Goal: Task Accomplishment & Management: Complete application form

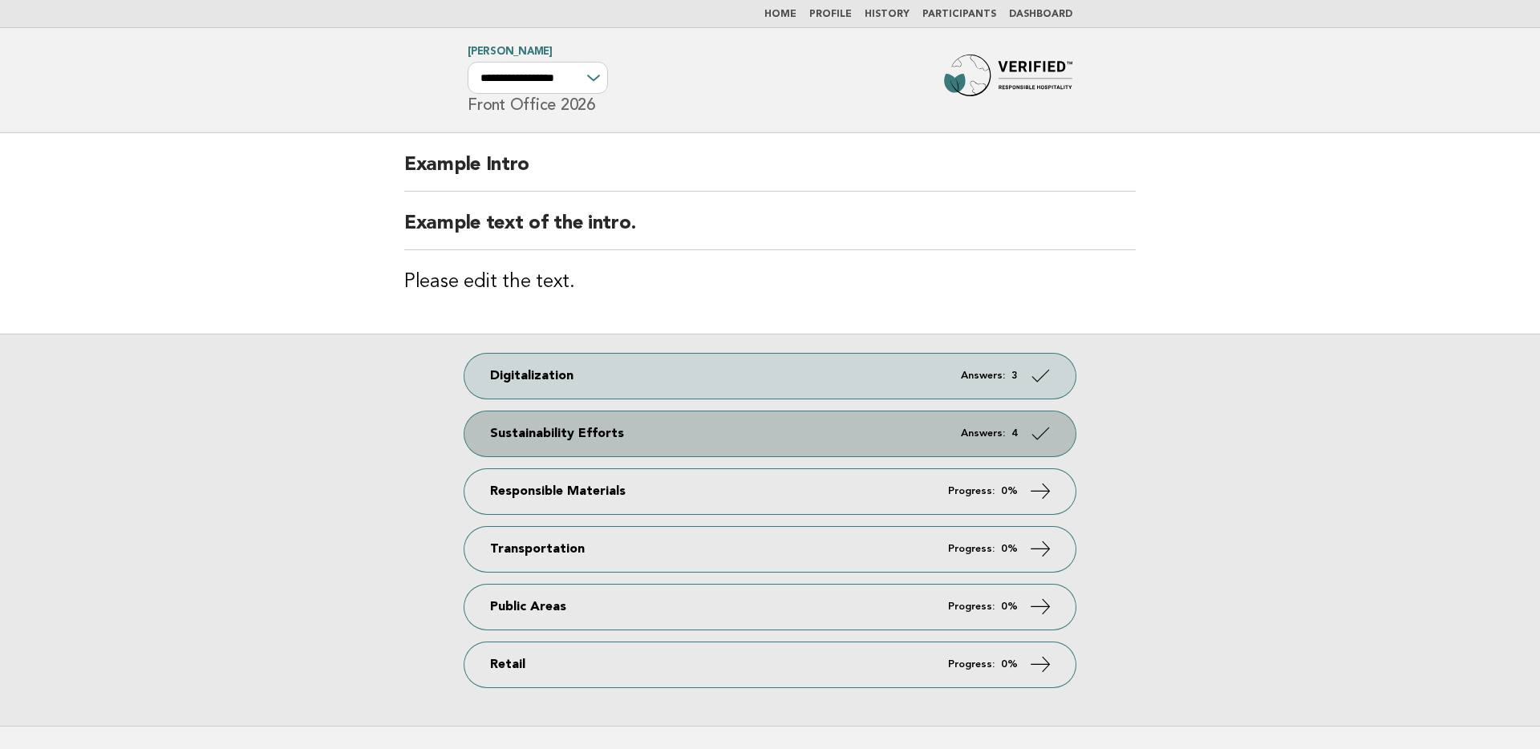
click at [810, 454] on link "Sustainability Efforts Answers: 4" at bounding box center [769, 433] width 611 height 45
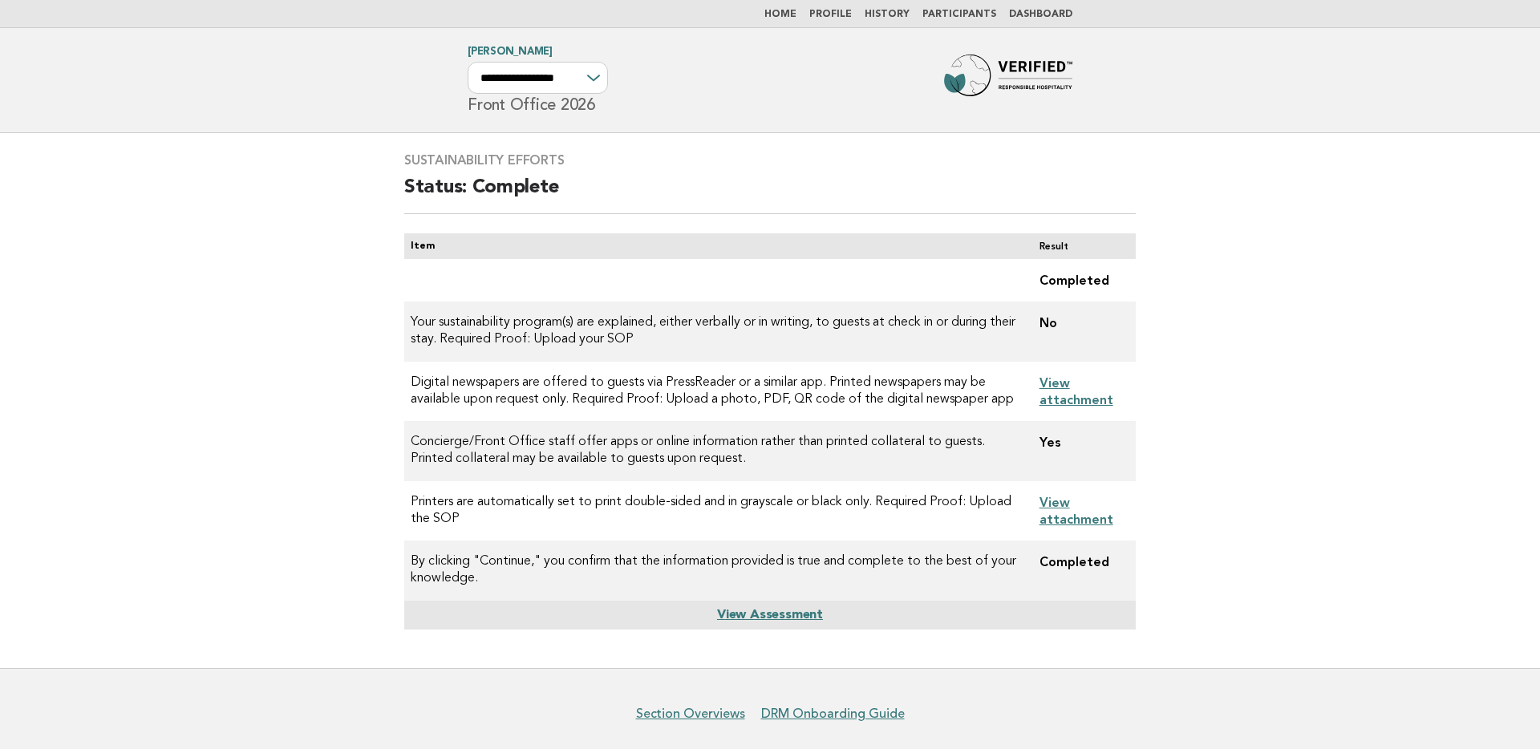
click at [789, 11] on link "Home" at bounding box center [780, 15] width 32 height 10
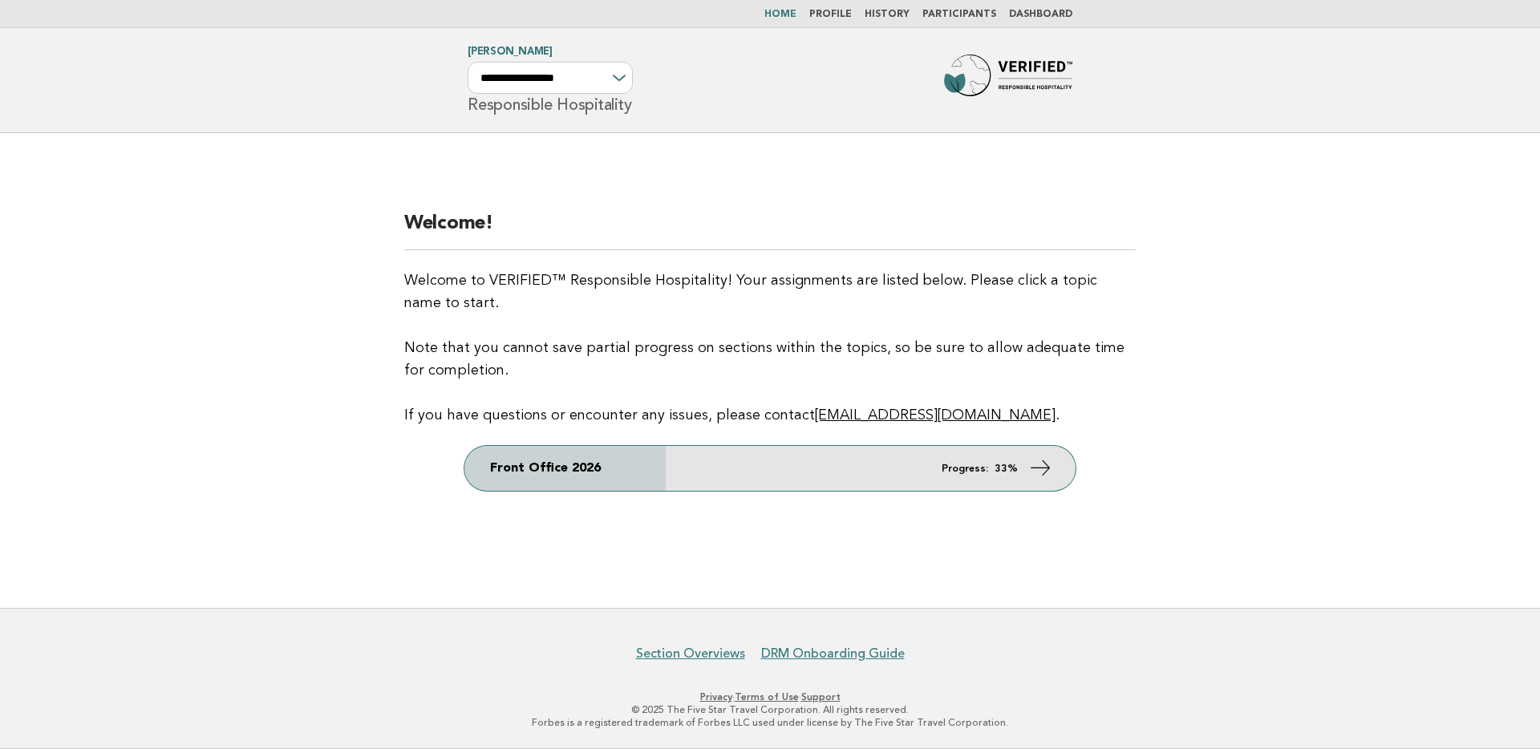
click at [868, 462] on link "Front Office 2026 Progress: 33%" at bounding box center [769, 468] width 611 height 45
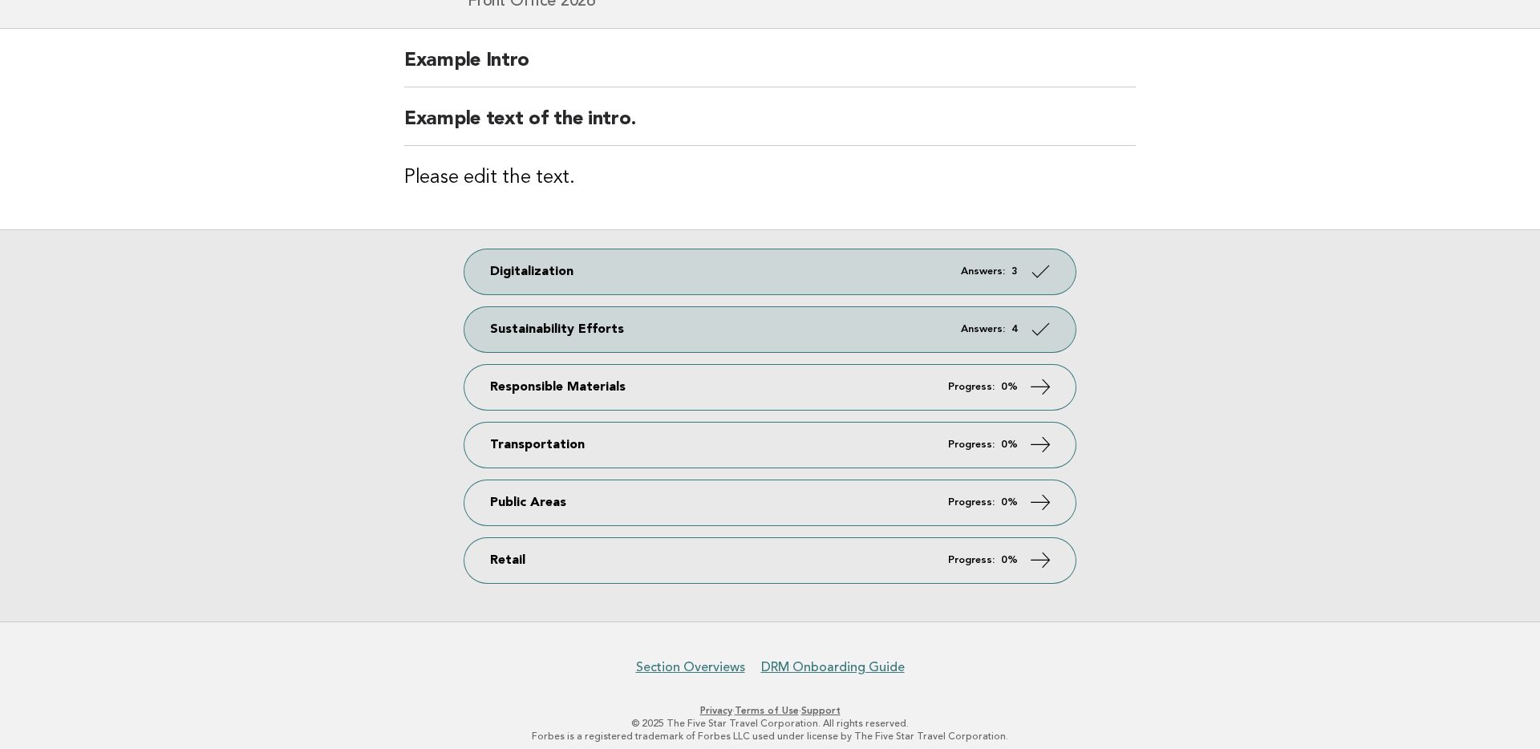
scroll to position [118, 0]
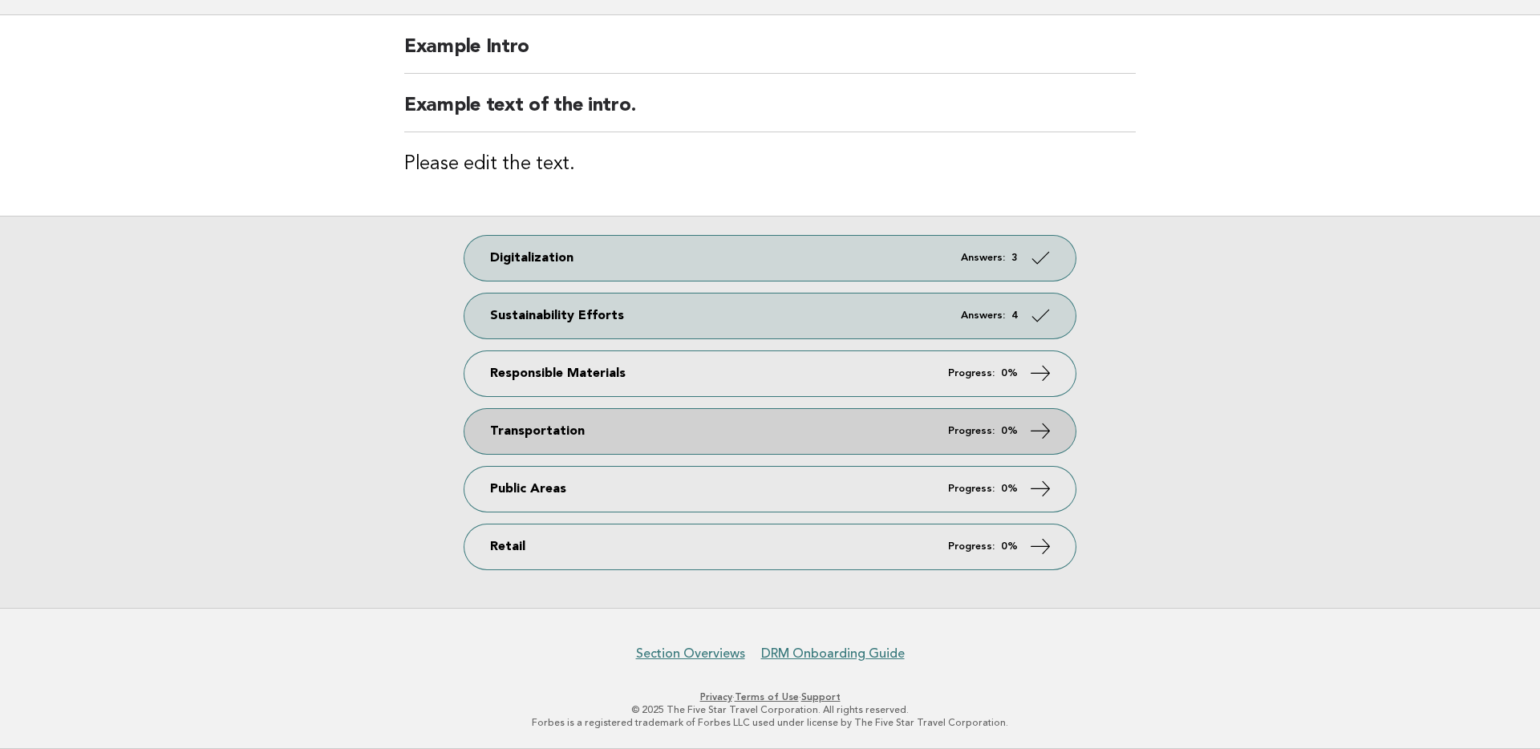
click at [636, 431] on link "Transportation Progress: 0%" at bounding box center [769, 431] width 611 height 45
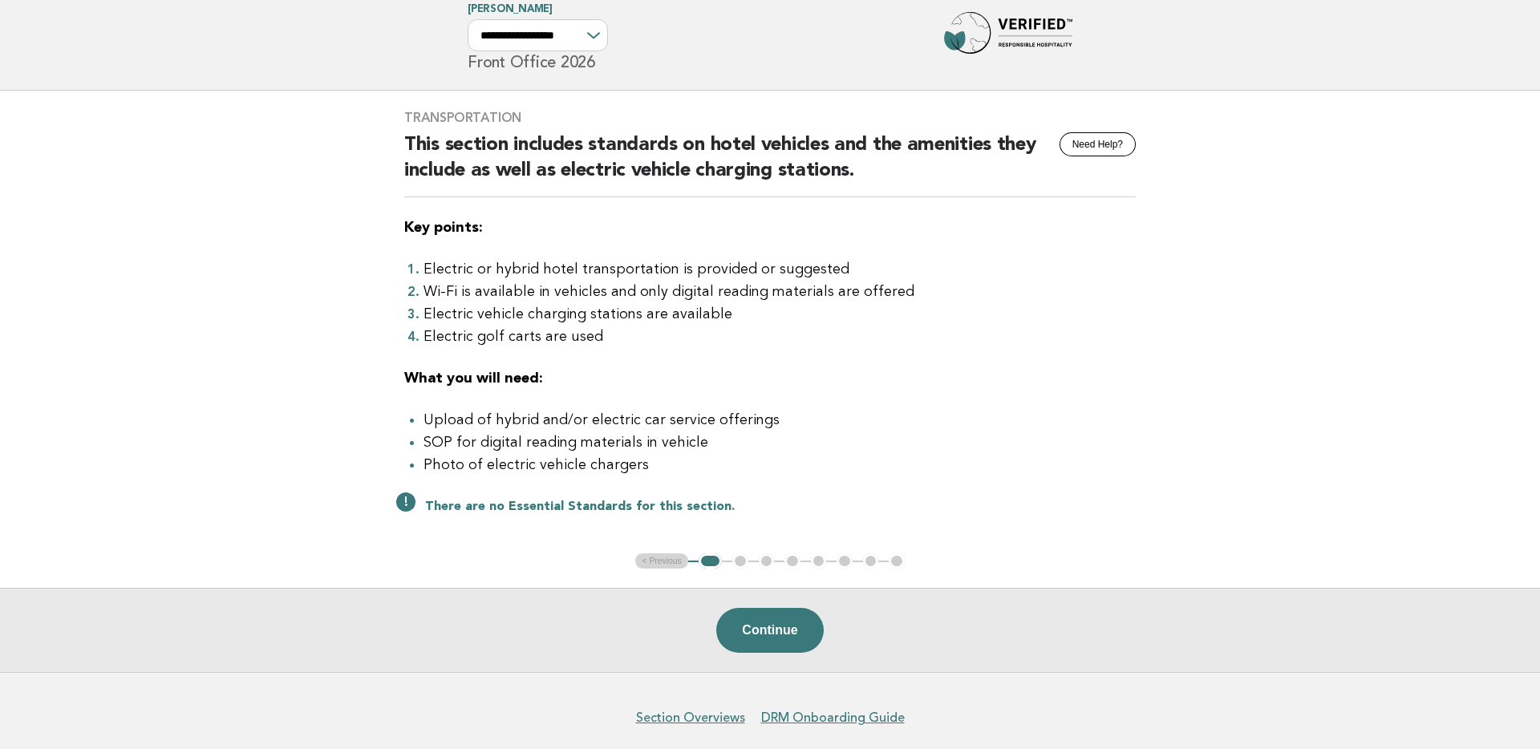
scroll to position [107, 0]
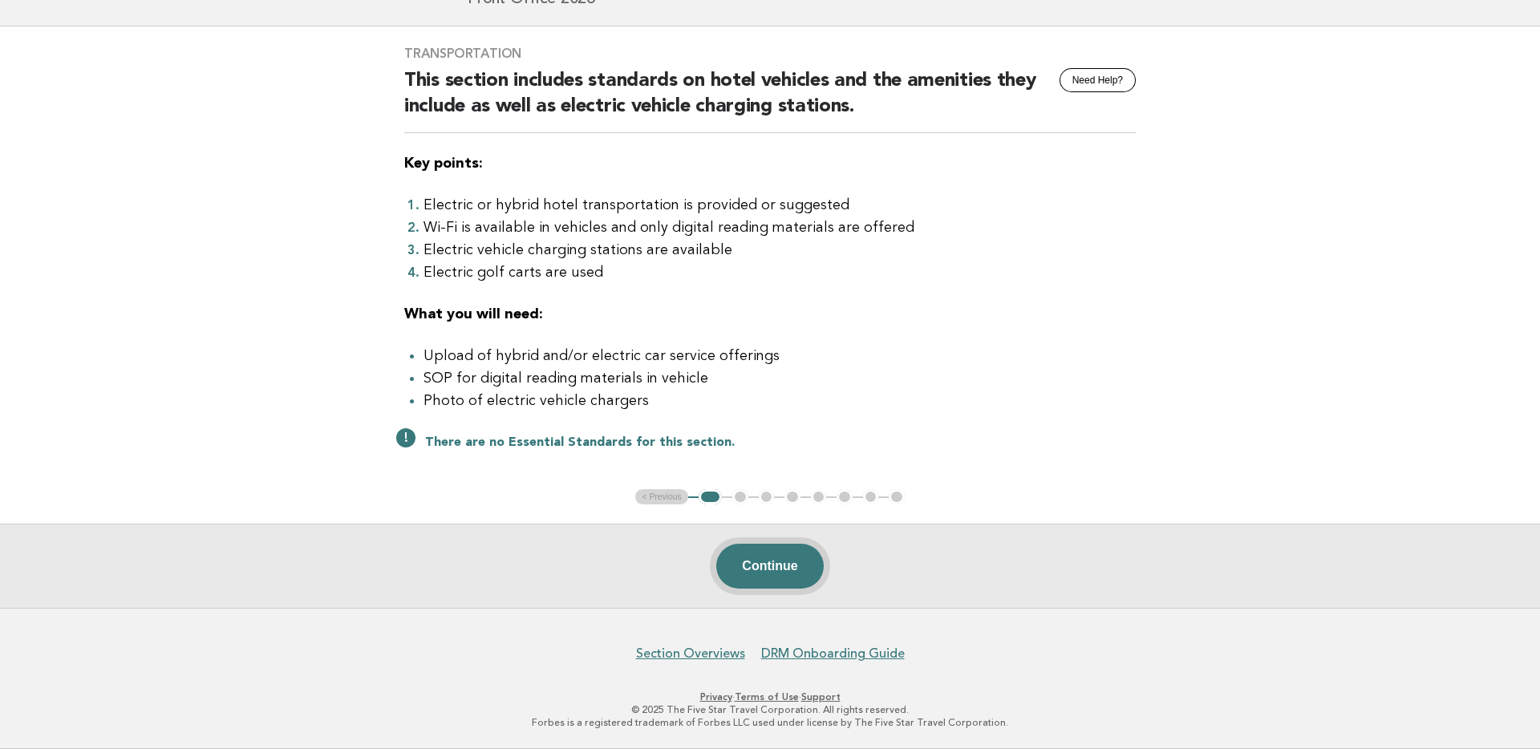
click at [769, 567] on button "Continue" at bounding box center [769, 566] width 107 height 45
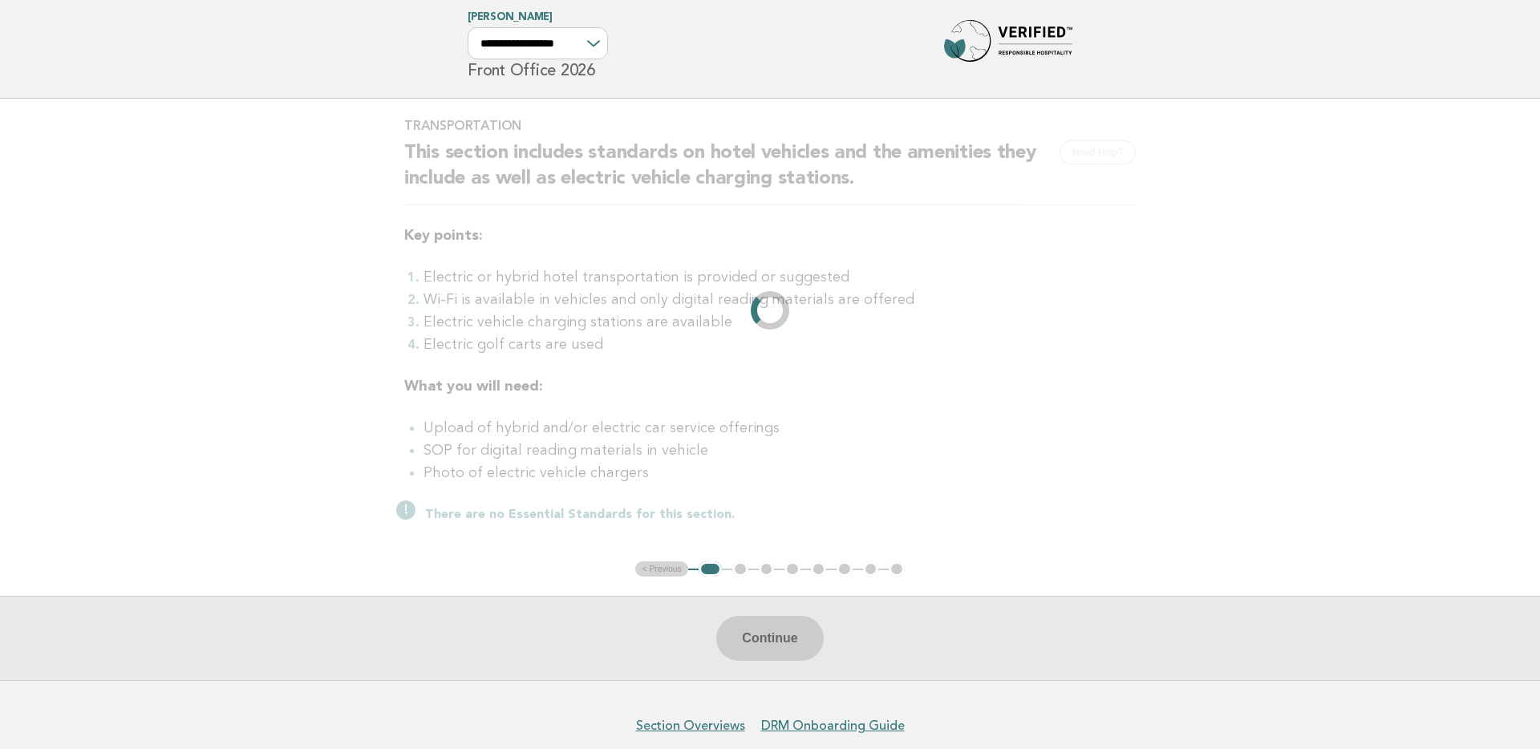
scroll to position [0, 0]
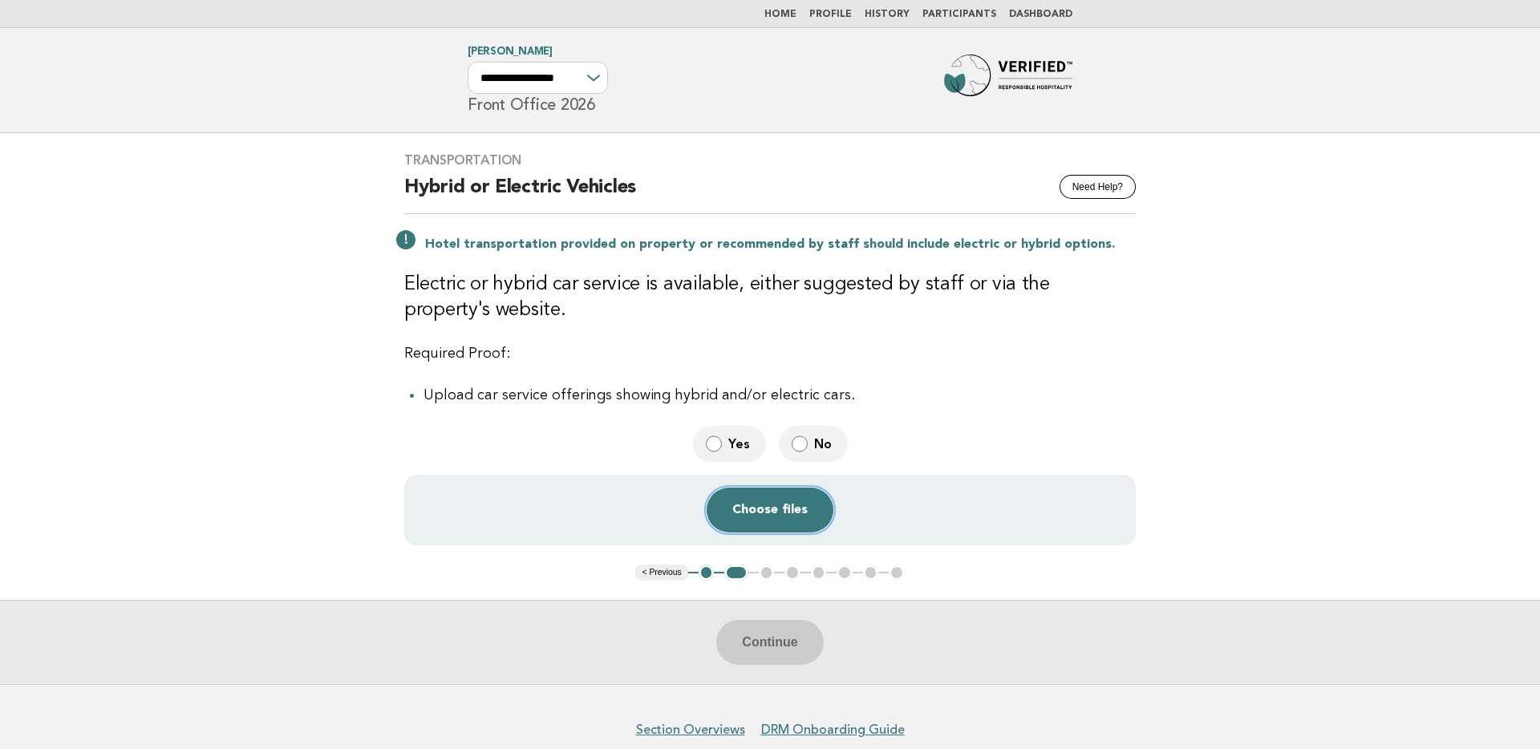
click at [777, 520] on button "Choose files" at bounding box center [770, 510] width 127 height 45
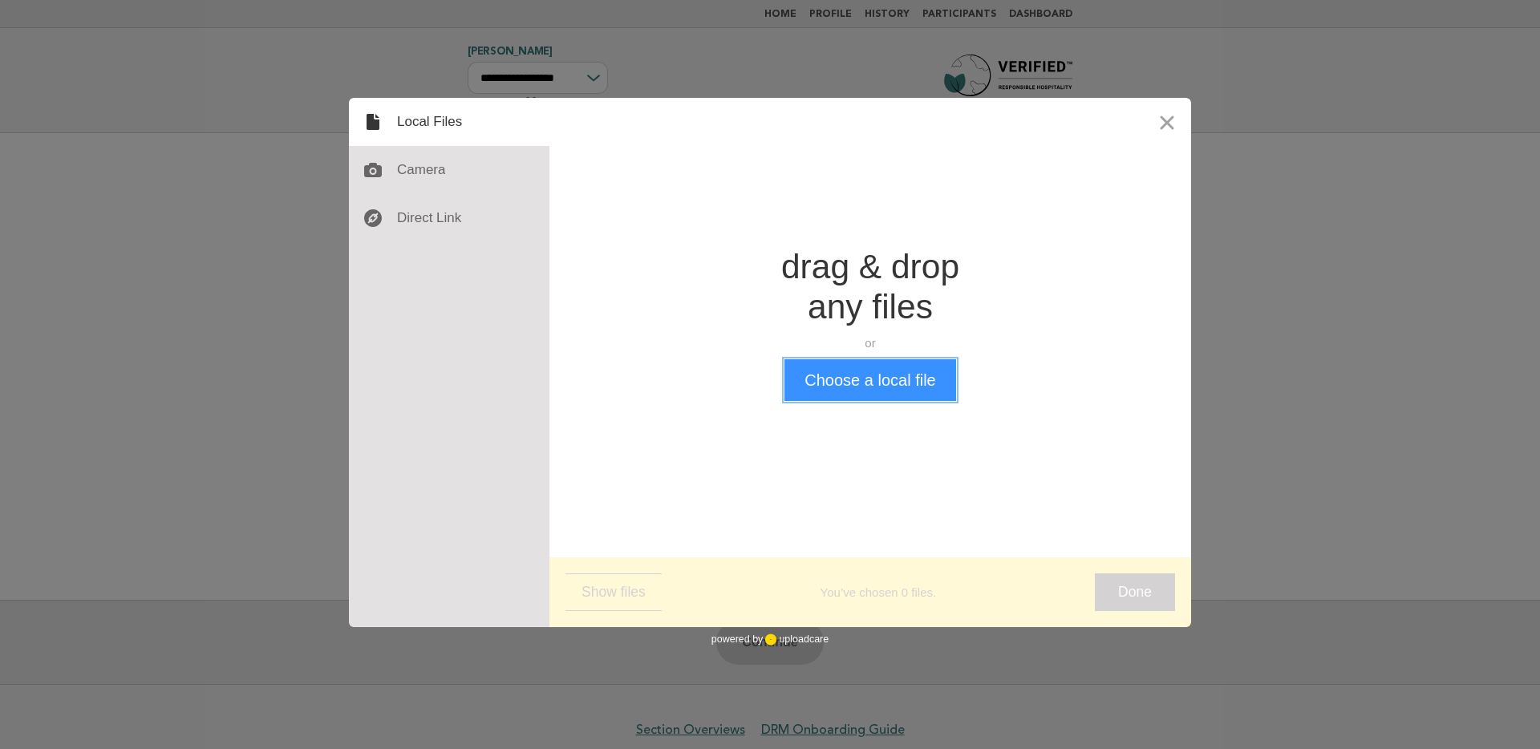
click at [873, 383] on button "Choose a local file" at bounding box center [869, 380] width 171 height 42
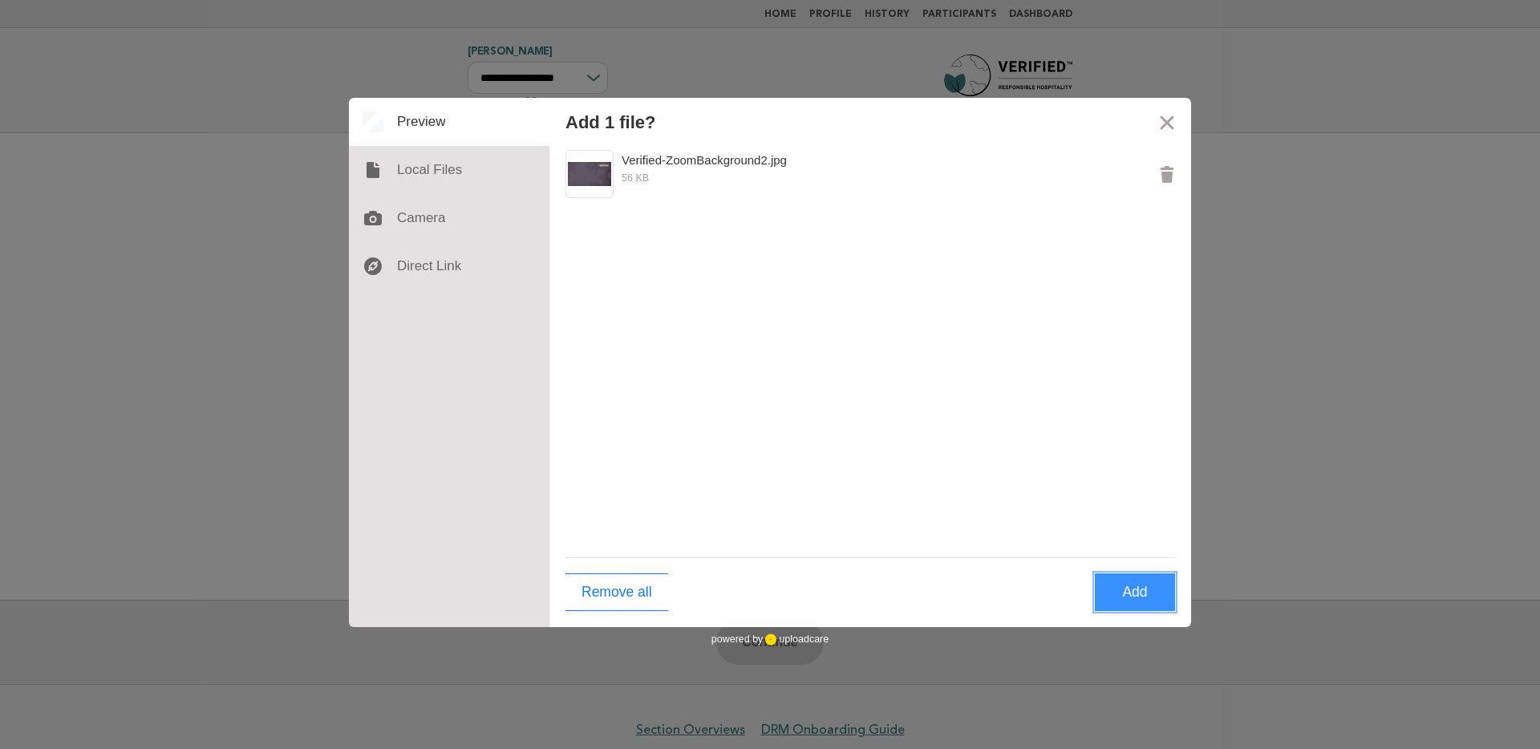
click at [1155, 605] on button "Add" at bounding box center [1135, 592] width 80 height 38
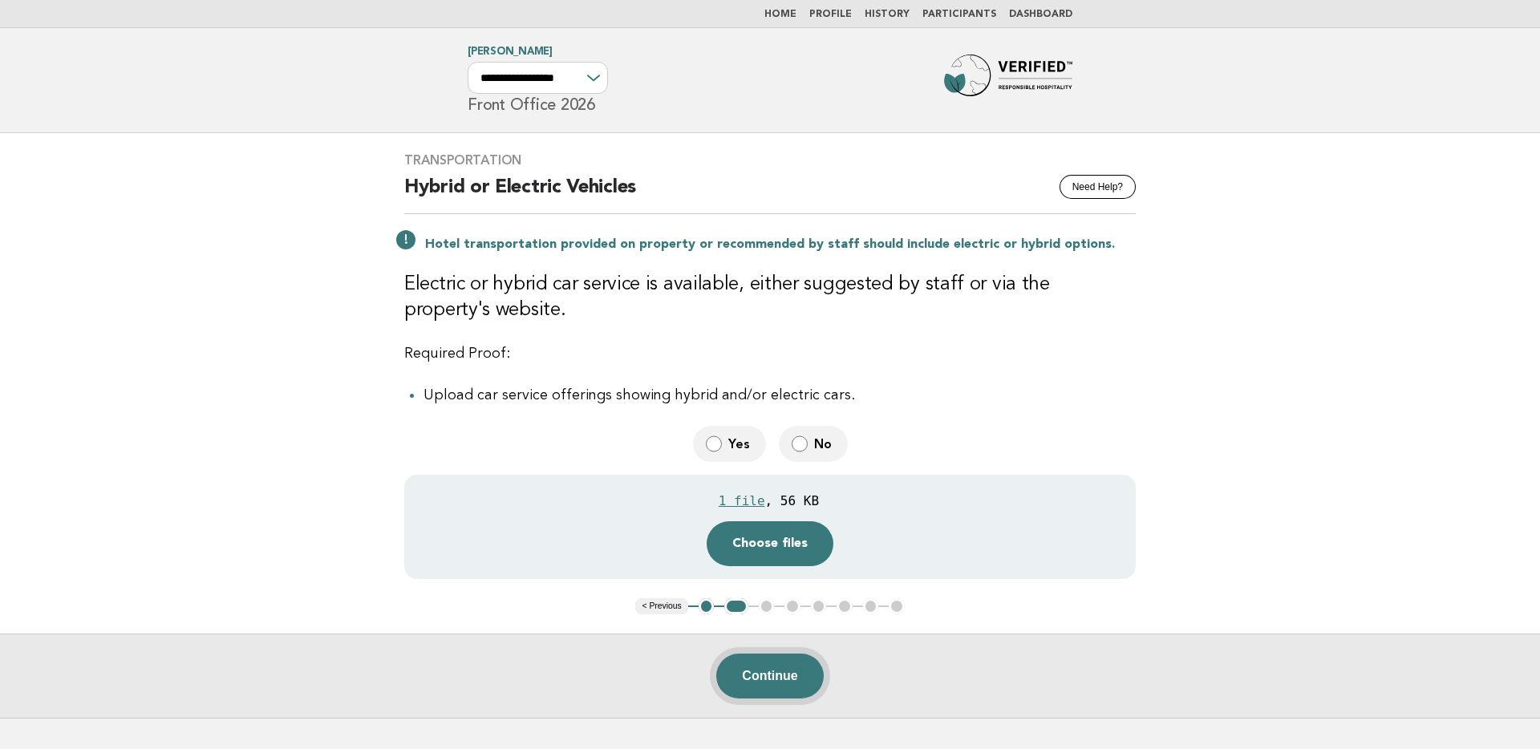
click at [768, 678] on button "Continue" at bounding box center [769, 676] width 107 height 45
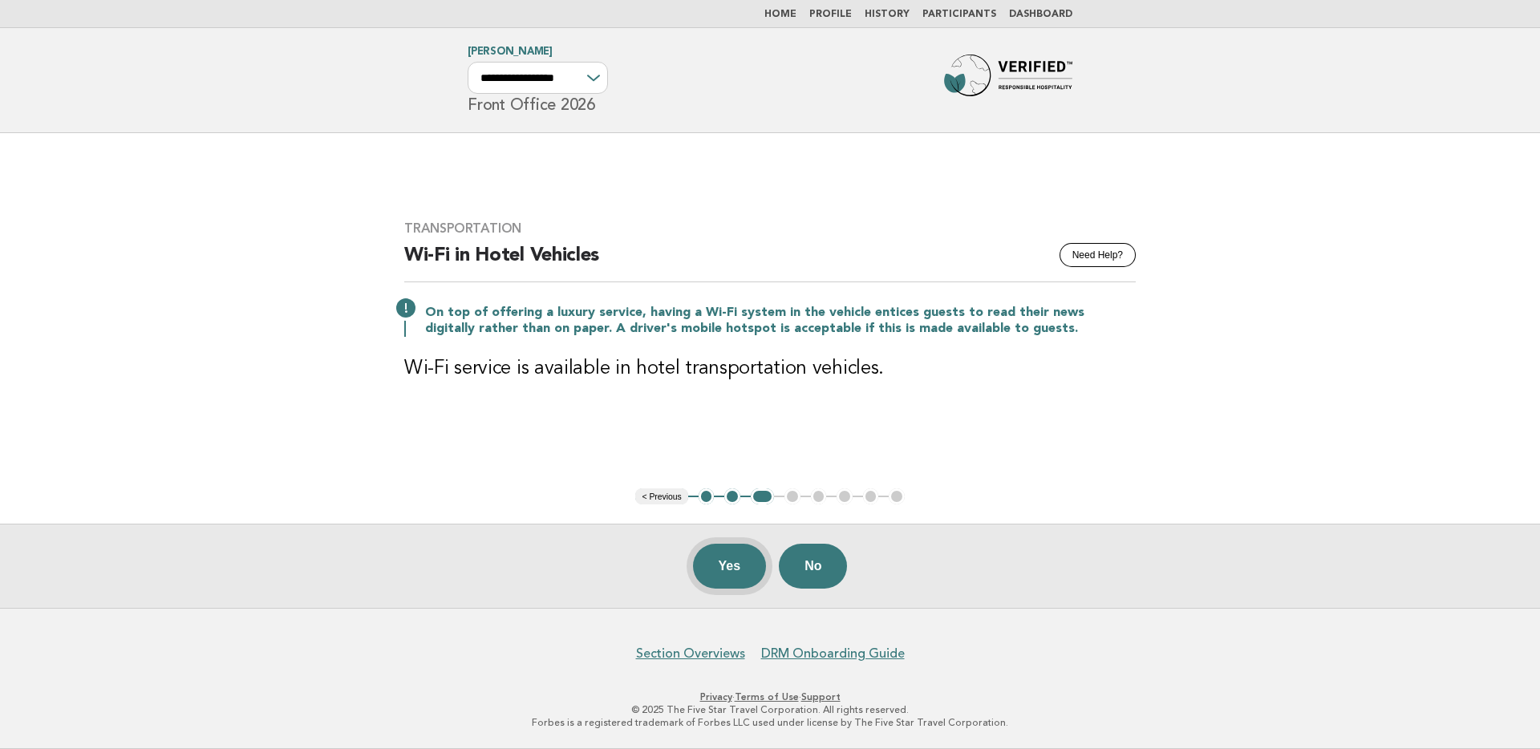
click at [738, 557] on button "Yes" at bounding box center [730, 566] width 74 height 45
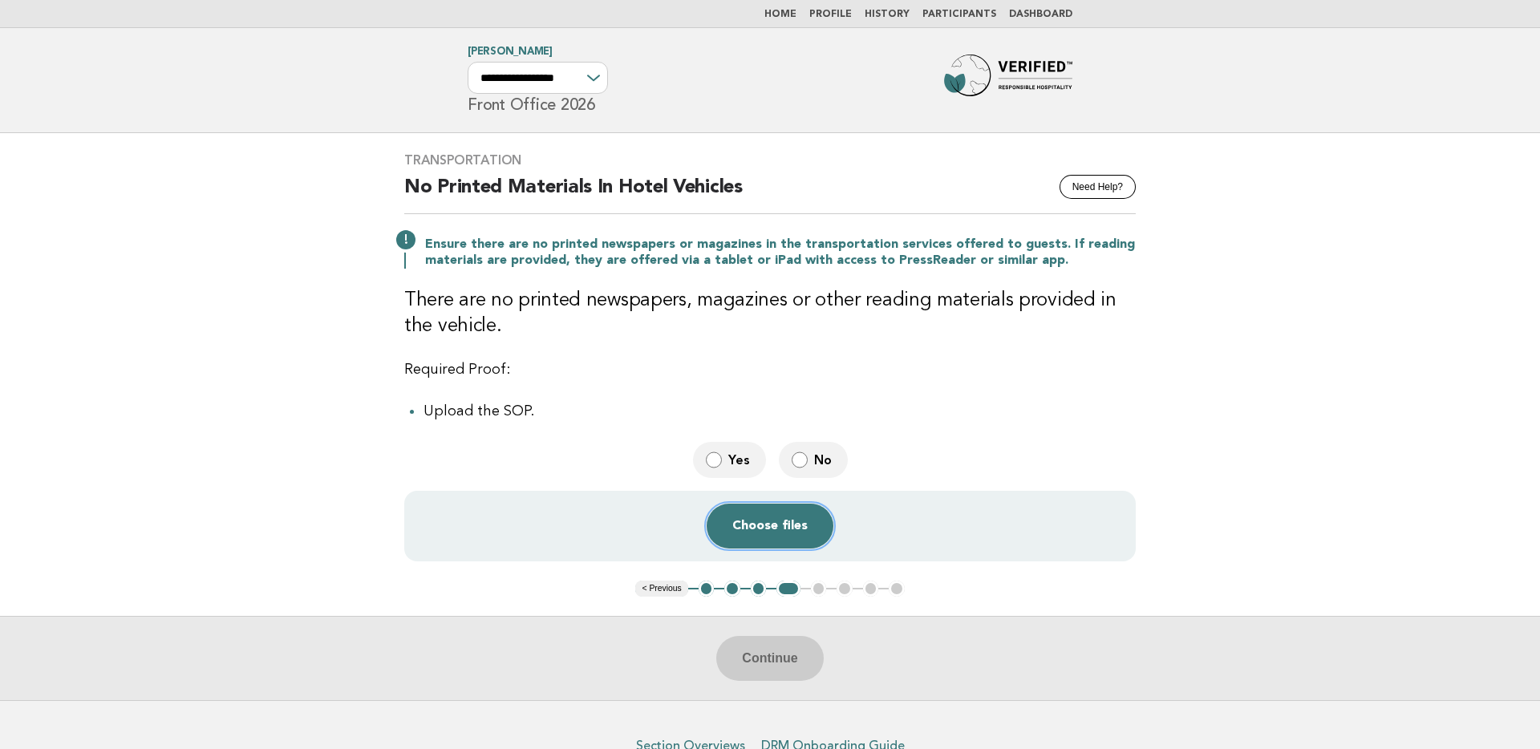
click at [745, 529] on button "Choose files" at bounding box center [770, 526] width 127 height 45
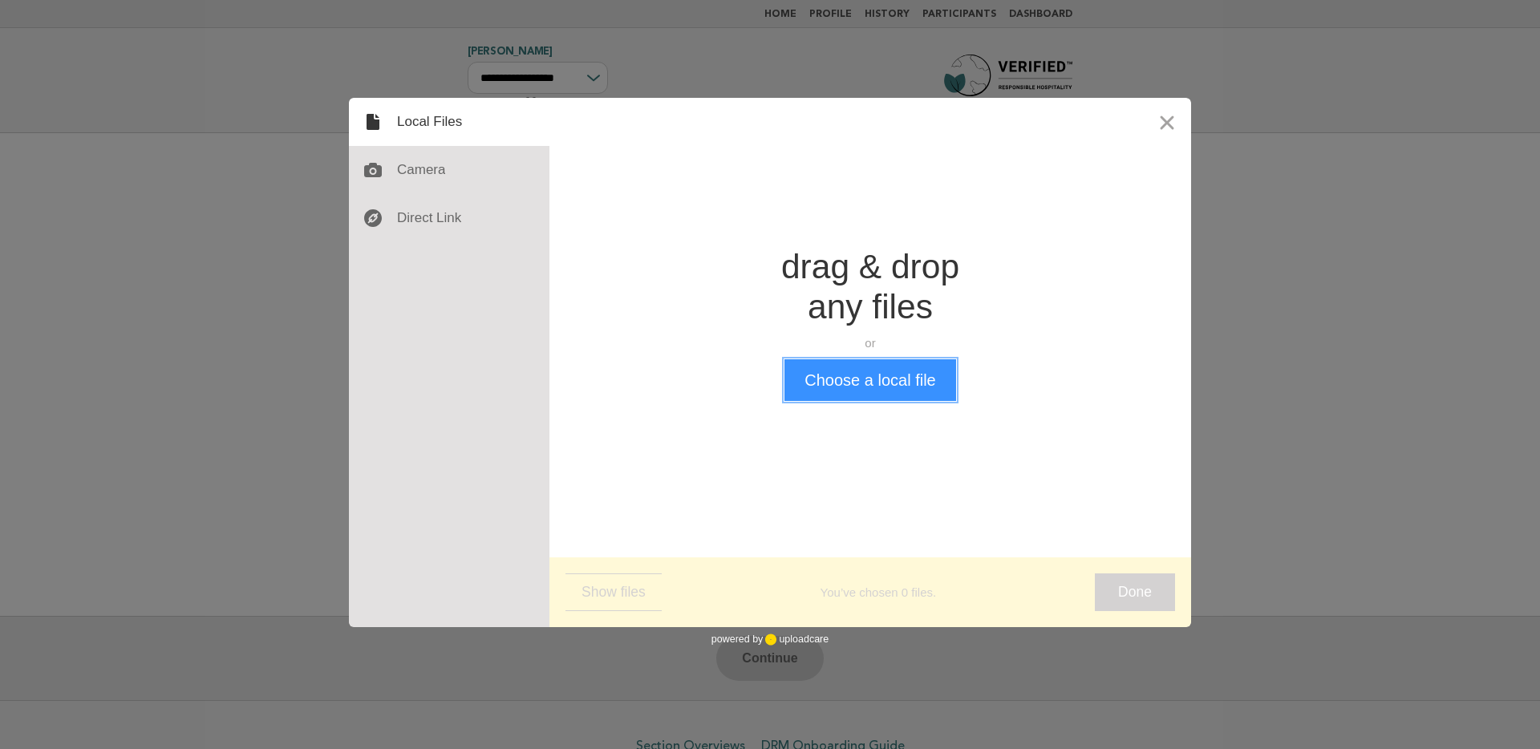
click at [824, 389] on button "Choose a local file" at bounding box center [869, 380] width 171 height 42
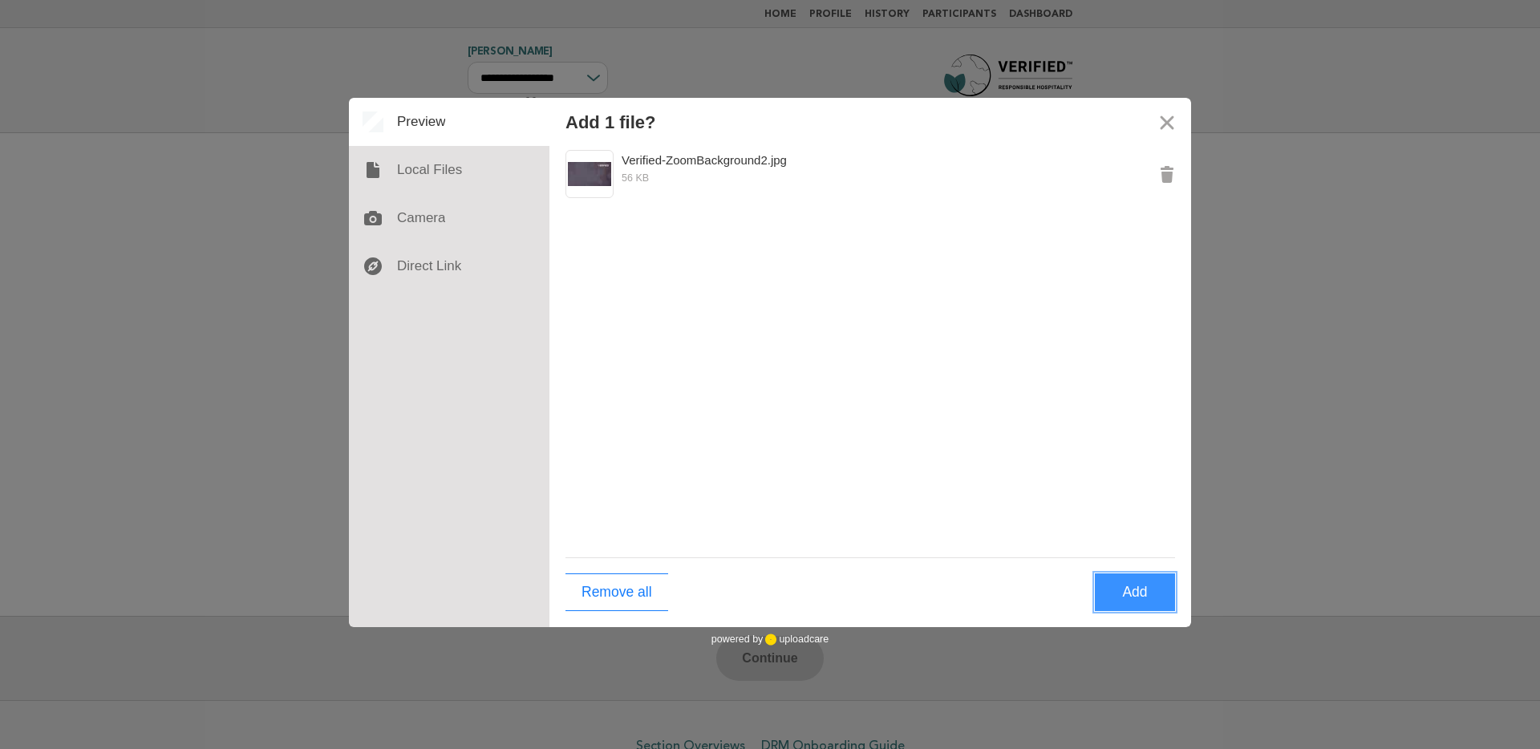
click at [1139, 605] on button "Add" at bounding box center [1135, 592] width 80 height 38
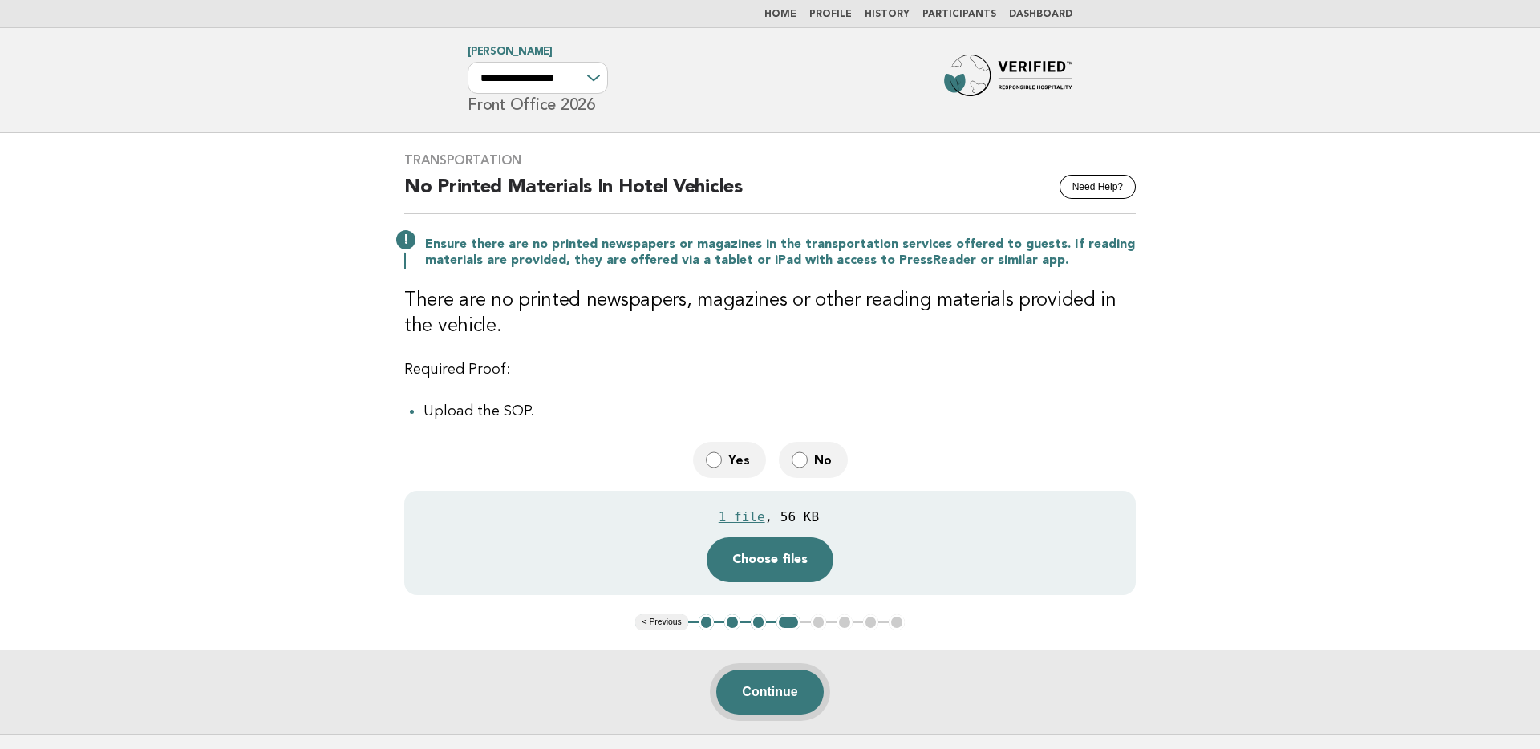
click at [773, 690] on button "Continue" at bounding box center [769, 692] width 107 height 45
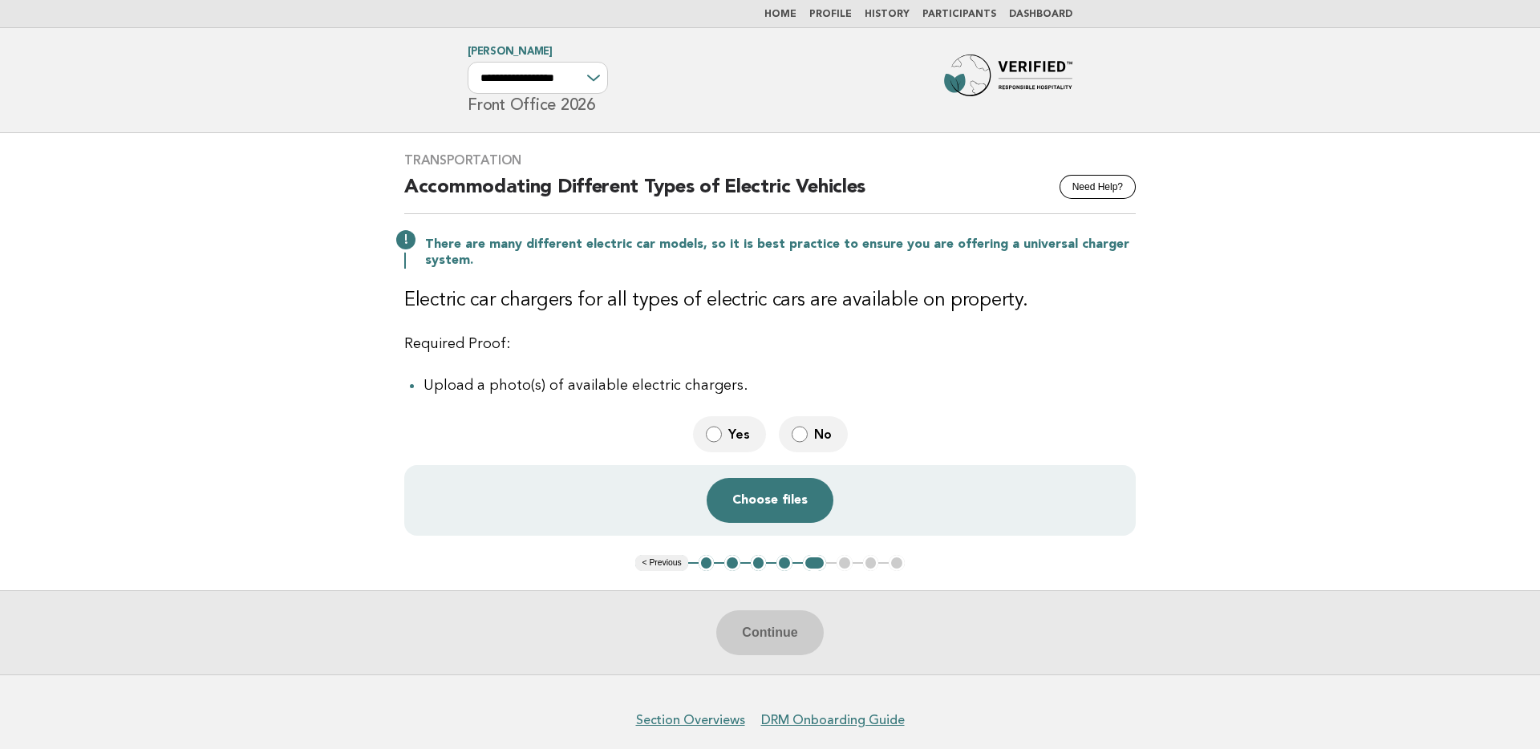
click at [803, 443] on label "No" at bounding box center [813, 434] width 69 height 36
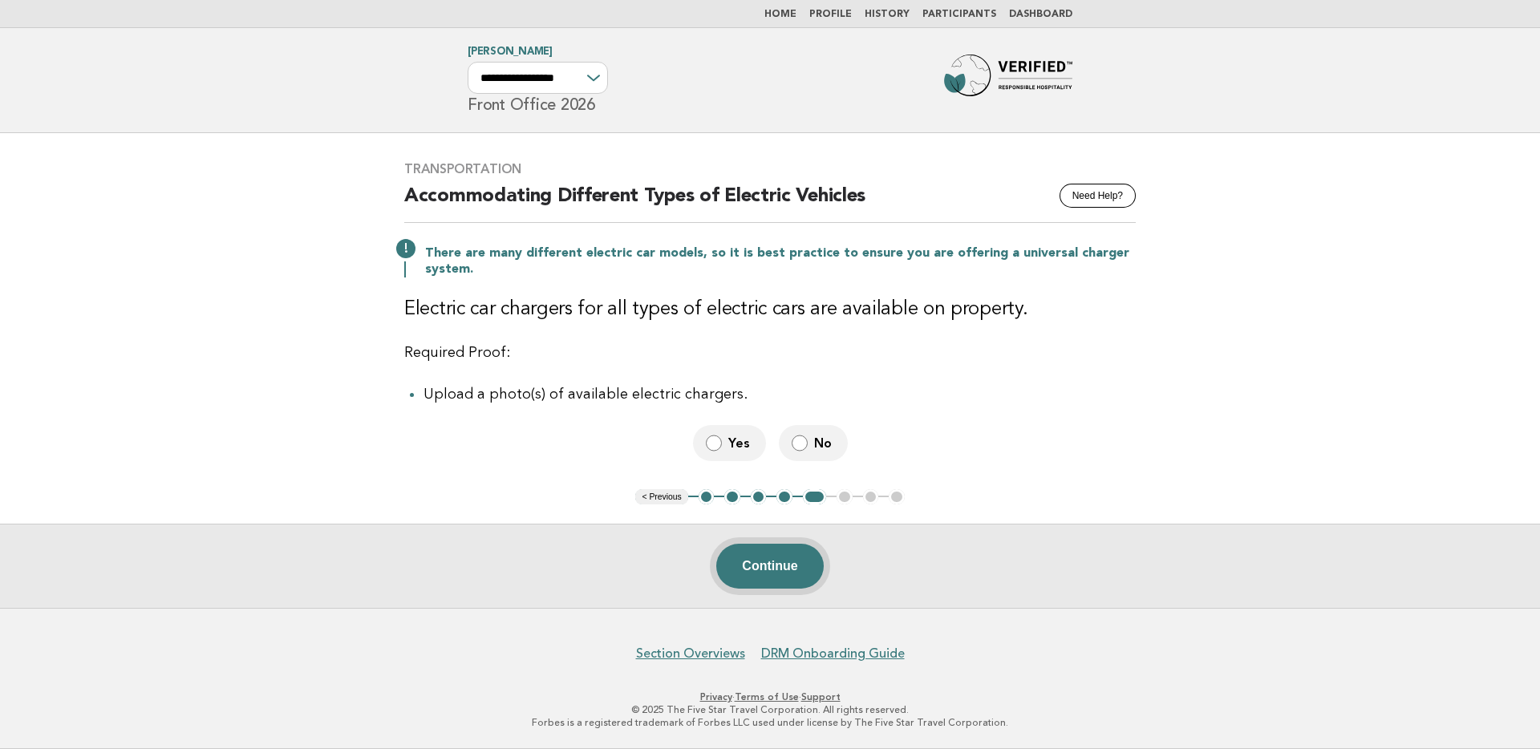
click at [759, 567] on button "Continue" at bounding box center [769, 566] width 107 height 45
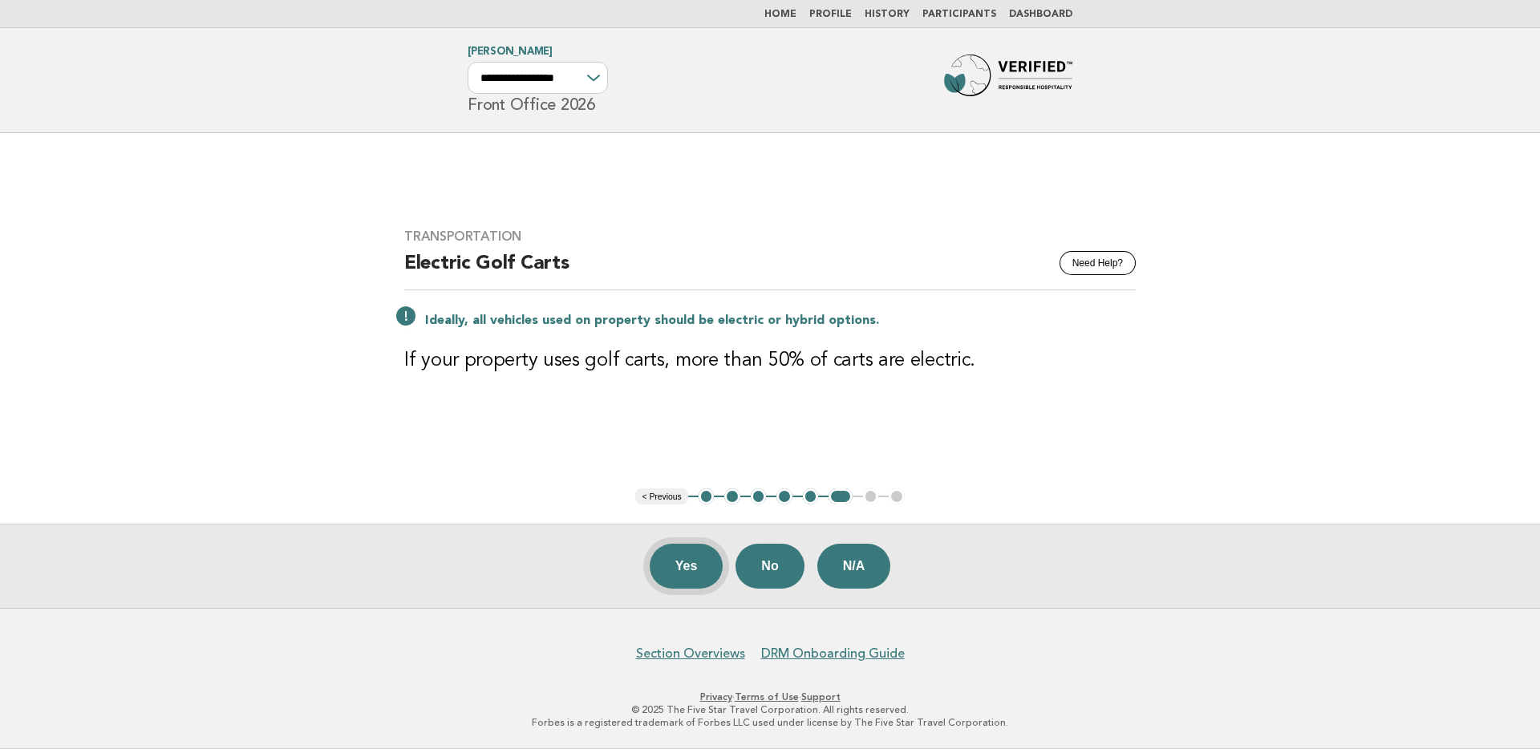
click at [689, 565] on button "Yes" at bounding box center [687, 566] width 74 height 45
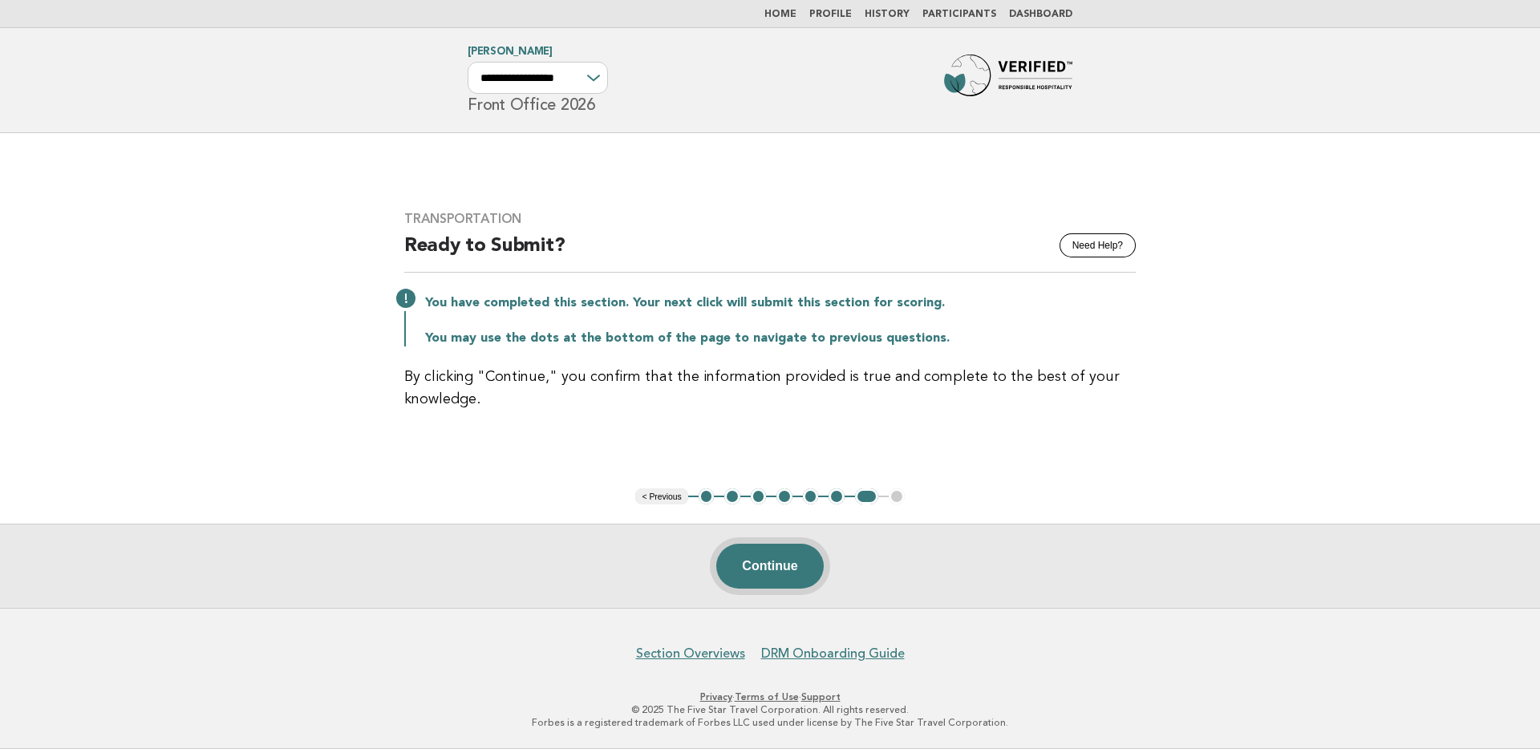
click at [791, 553] on button "Continue" at bounding box center [769, 566] width 107 height 45
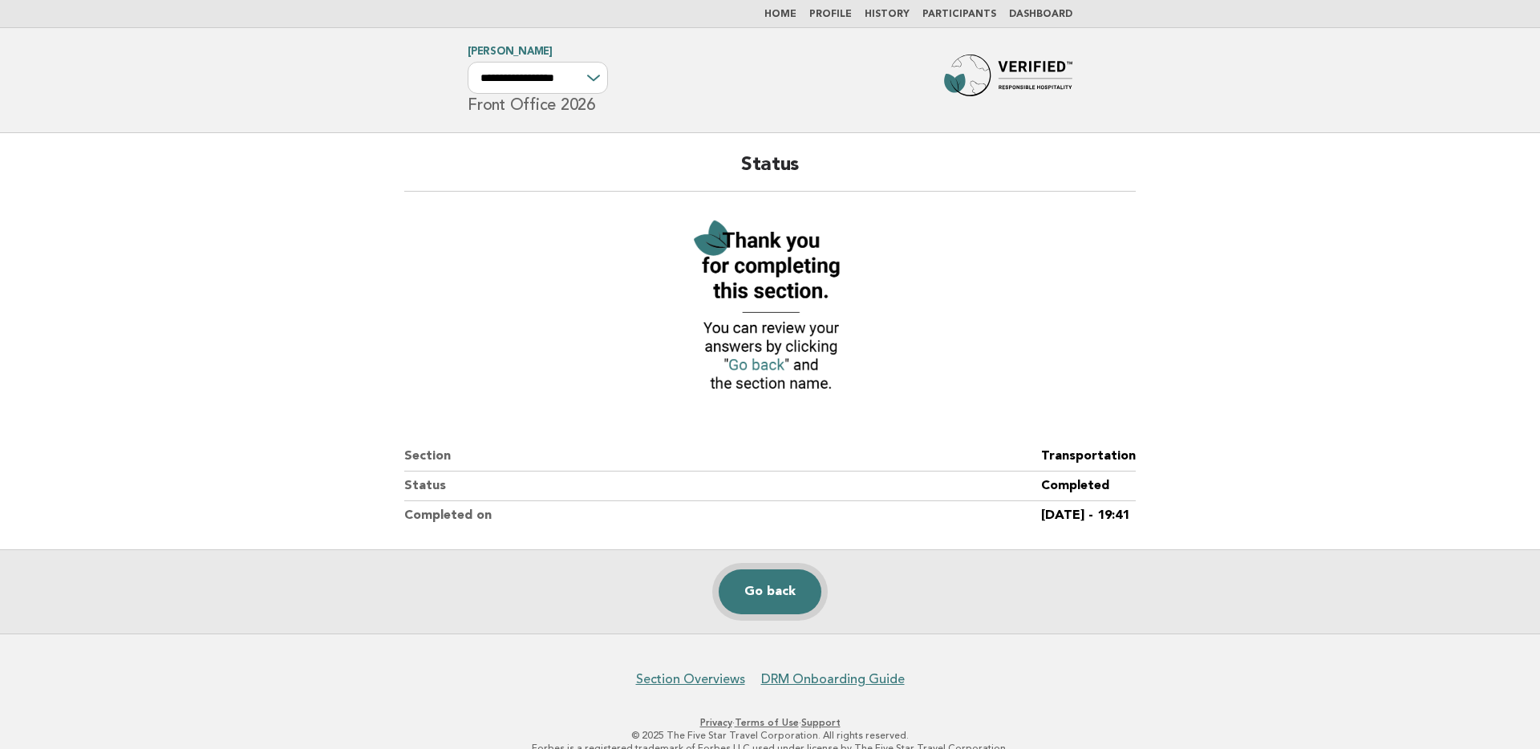
click at [790, 589] on link "Go back" at bounding box center [770, 591] width 103 height 45
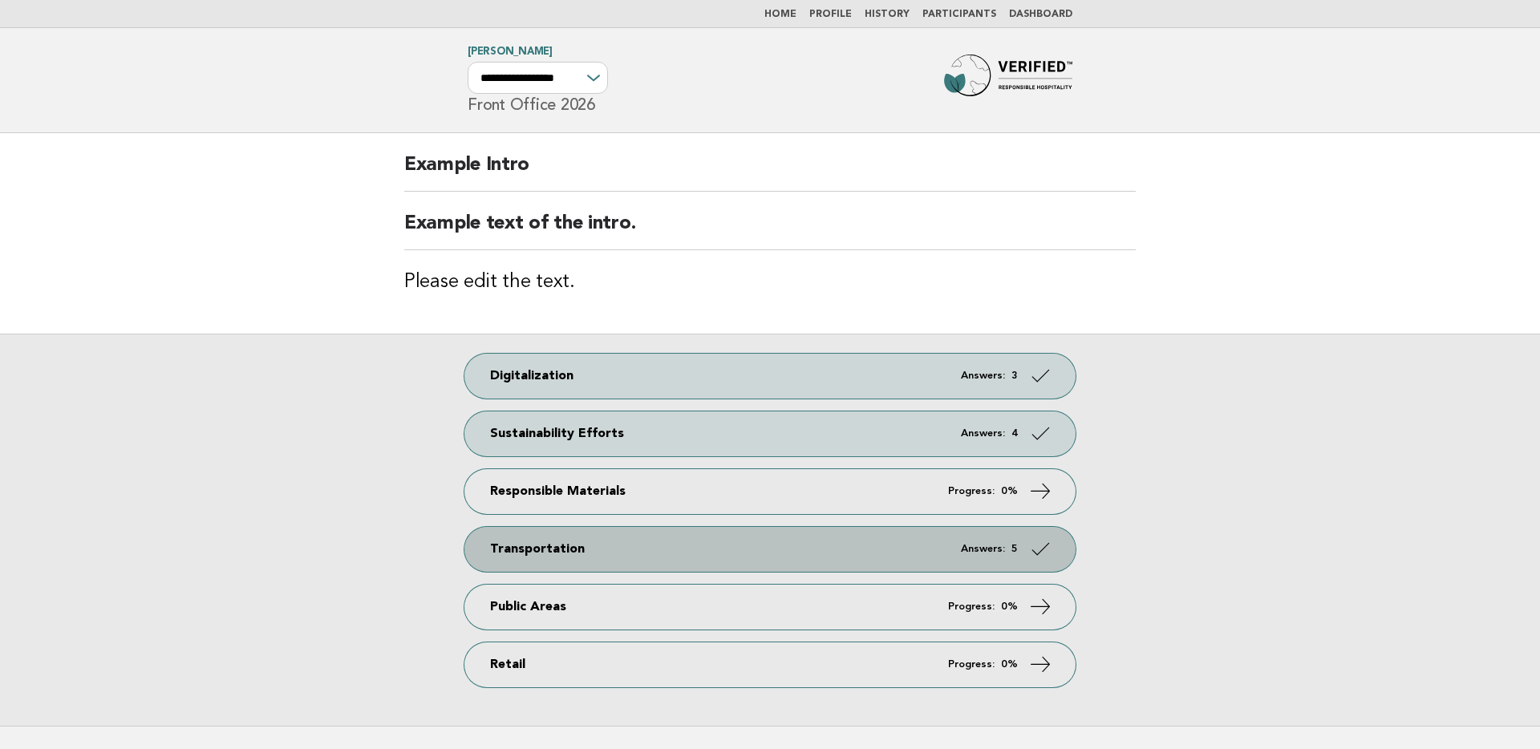
click at [751, 555] on link "Transportation Answers: 5" at bounding box center [769, 549] width 611 height 45
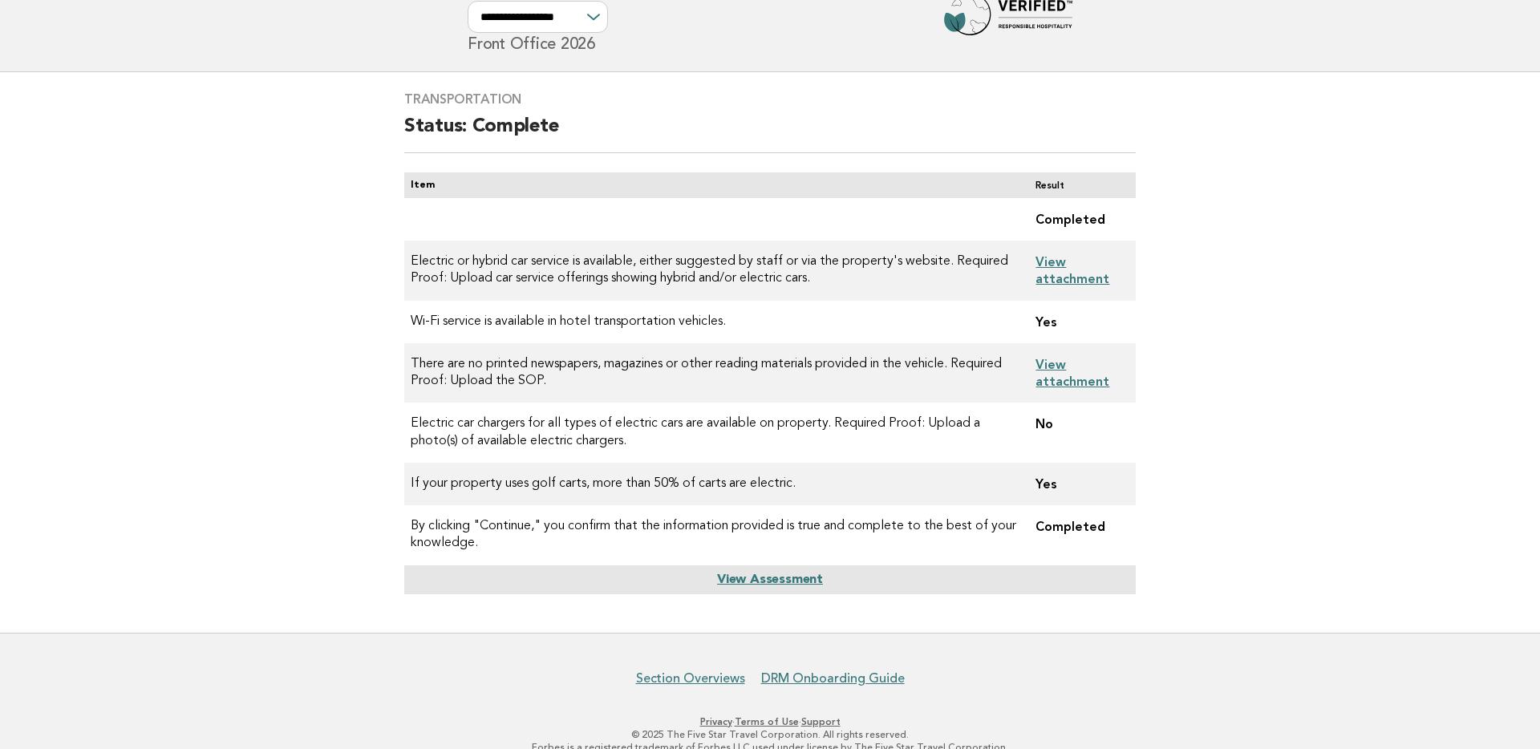
scroll to position [71, 0]
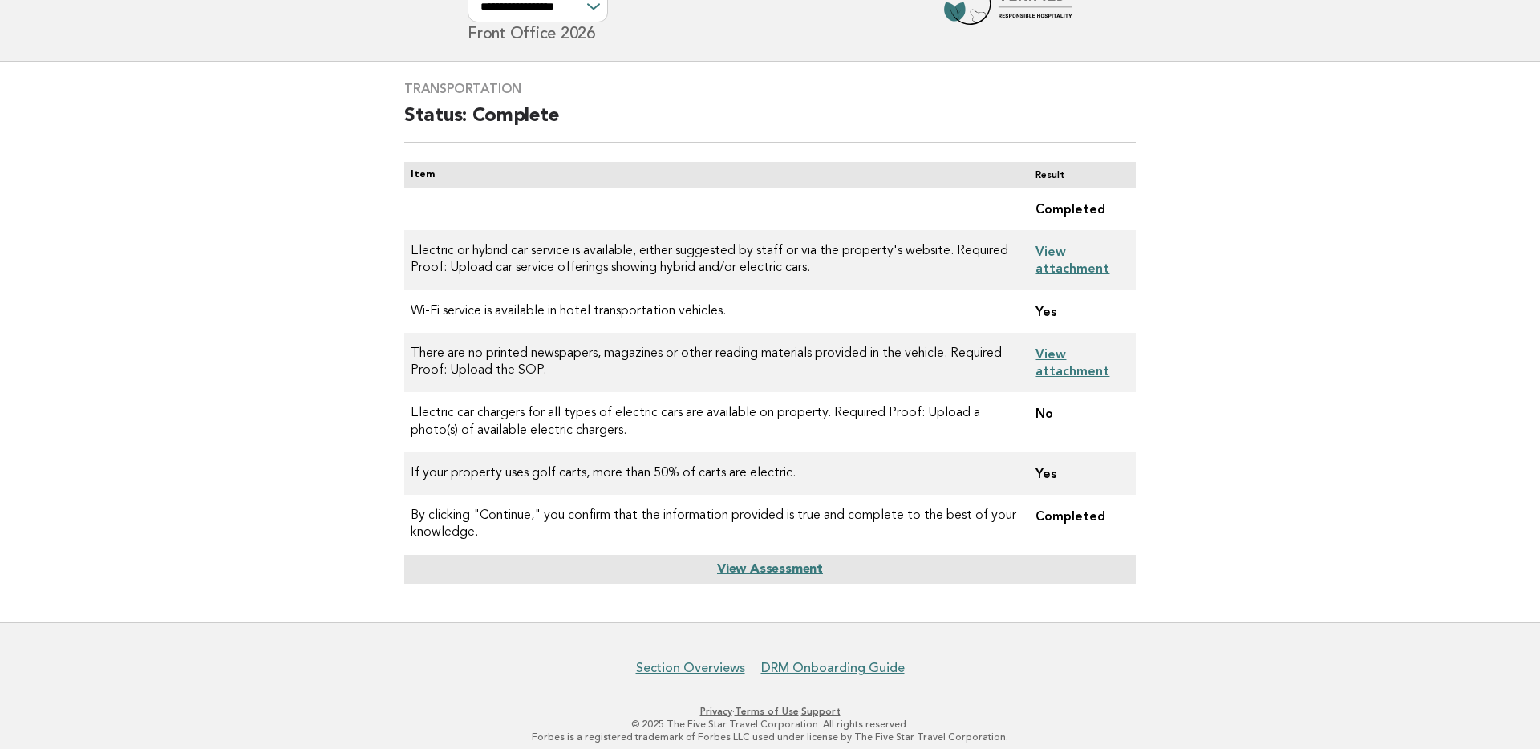
click at [796, 571] on link "View Assessment" at bounding box center [770, 569] width 106 height 13
